Goal: Transaction & Acquisition: Subscribe to service/newsletter

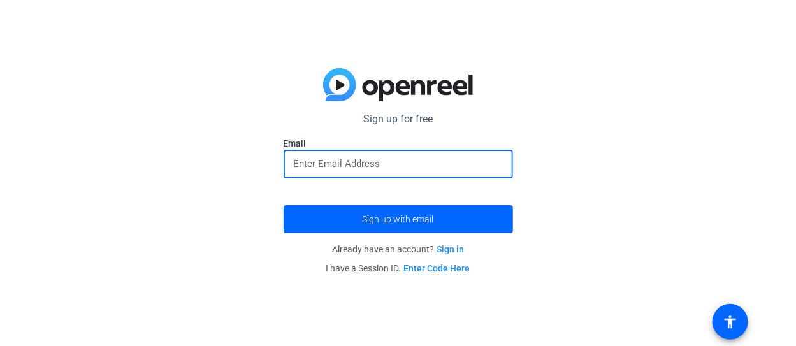
click at [431, 159] on input "email" at bounding box center [398, 163] width 209 height 15
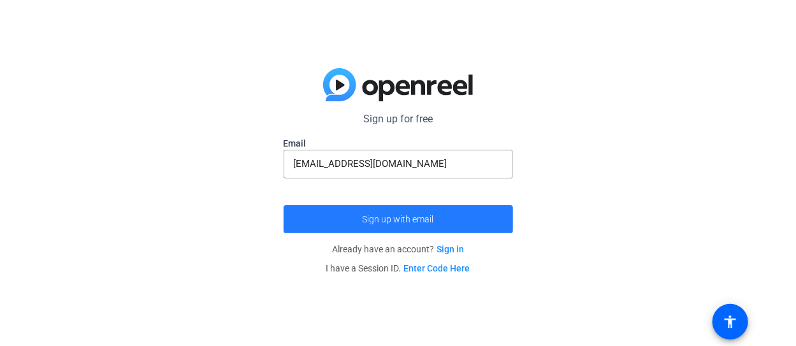
click at [403, 219] on span "Sign up with email" at bounding box center [398, 219] width 71 height 0
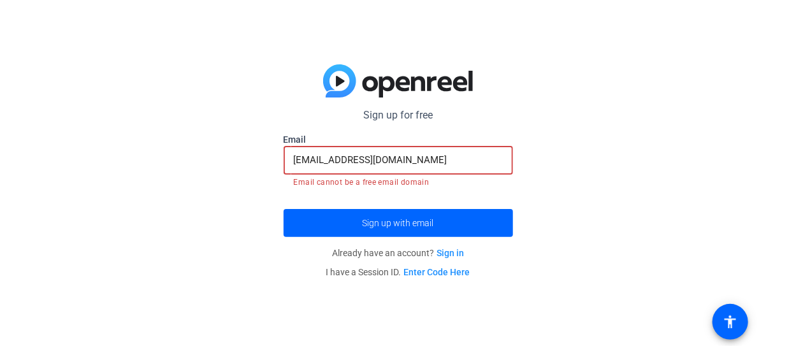
click at [378, 159] on input "[EMAIL_ADDRESS][DOMAIN_NAME]" at bounding box center [398, 159] width 209 height 15
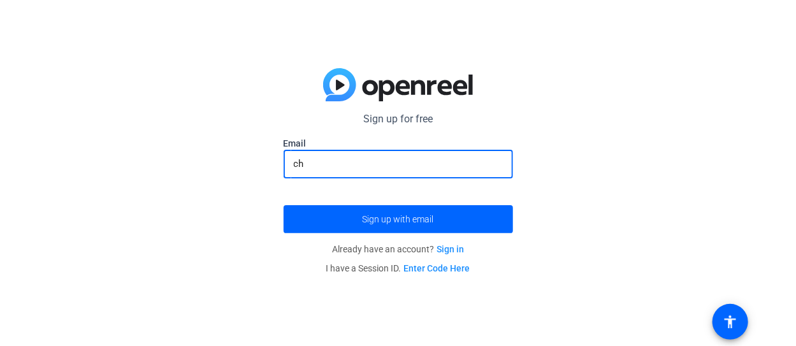
type input "c"
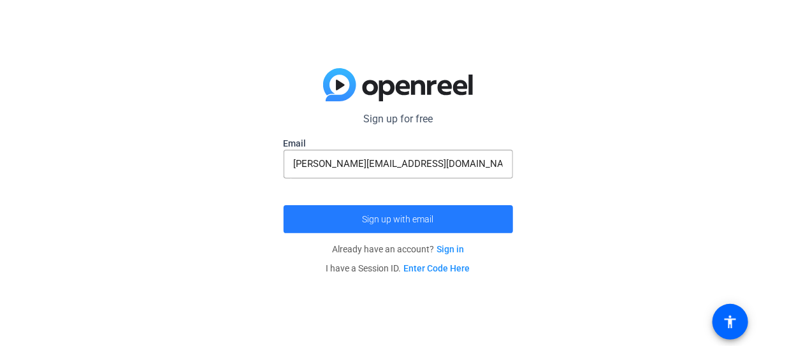
click at [407, 219] on span "Sign up with email" at bounding box center [398, 219] width 71 height 0
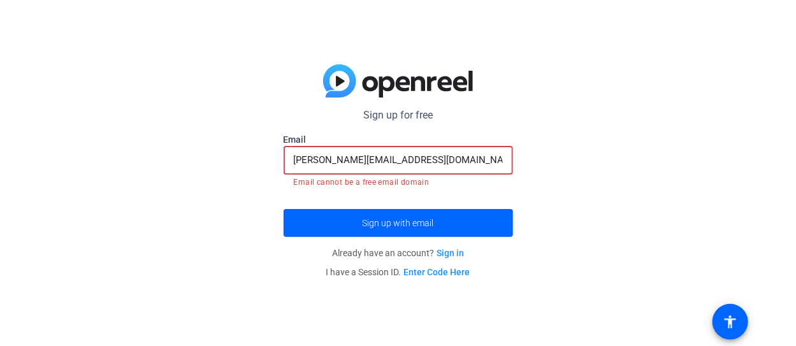
click at [392, 154] on input "[PERSON_NAME][EMAIL_ADDRESS][DOMAIN_NAME]" at bounding box center [398, 159] width 209 height 15
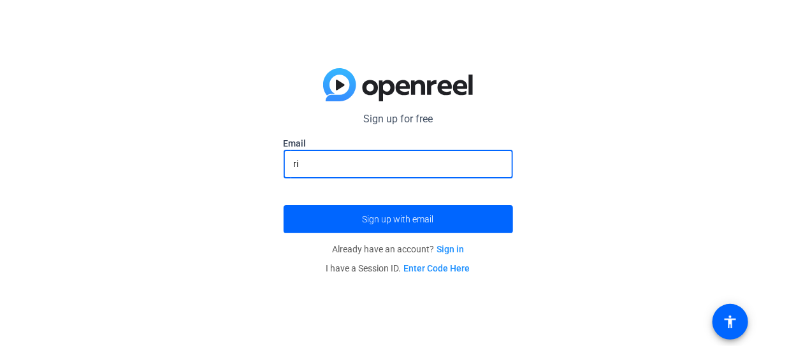
type input "r"
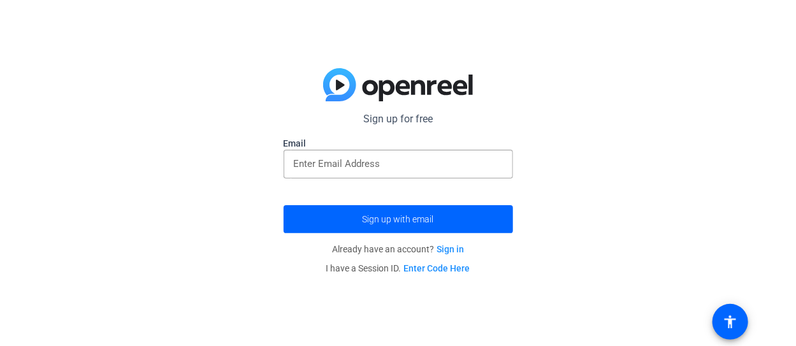
click at [738, 94] on div "Sign up for free [EMAIL_ADDRESS][DOMAIN_NAME] Email Sign up with email Already …" at bounding box center [398, 173] width 796 height 346
click at [418, 157] on input "email" at bounding box center [398, 163] width 209 height 15
paste input "[EMAIL_ADDRESS][DOMAIN_NAME]"
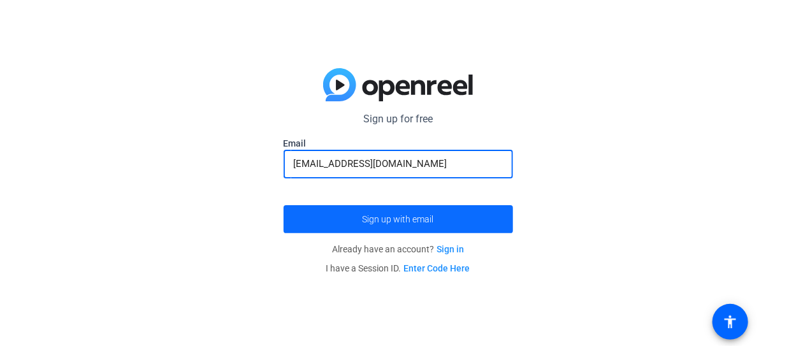
type input "[EMAIL_ADDRESS][DOMAIN_NAME]"
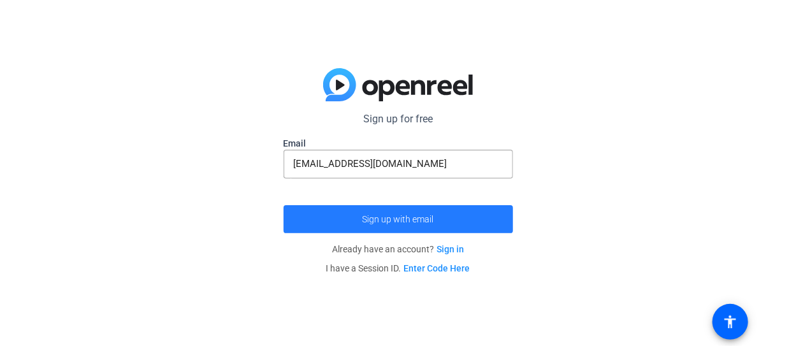
click at [391, 219] on span "Sign up with email" at bounding box center [398, 219] width 71 height 0
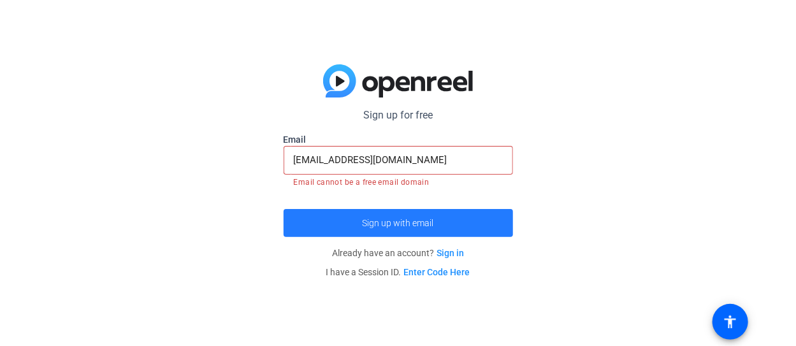
click at [419, 223] on span "Sign up with email" at bounding box center [398, 223] width 71 height 0
